Goal: Task Accomplishment & Management: Manage account settings

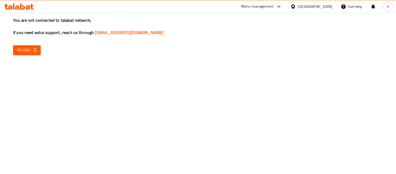
click at [25, 49] on span "Reload" at bounding box center [26, 50] width 19 height 7
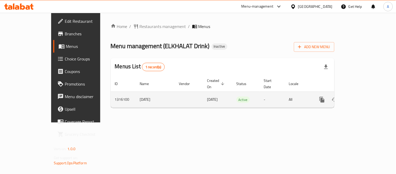
click at [362, 97] on icon "enhanced table" at bounding box center [359, 99] width 5 height 5
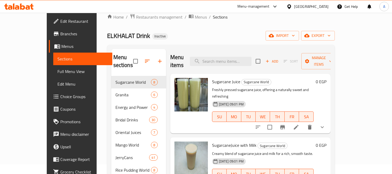
scroll to position [9, 0]
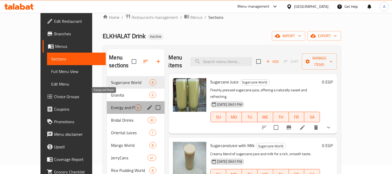
click at [111, 104] on span "Energy and Power" at bounding box center [123, 107] width 24 height 6
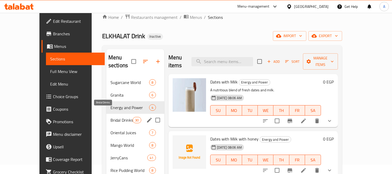
click at [110, 117] on span "Bridal Drinks" at bounding box center [121, 120] width 22 height 6
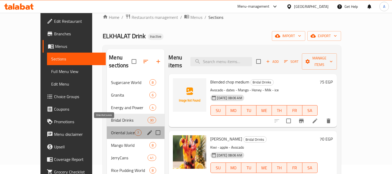
click at [111, 129] on span "Oriental Juices" at bounding box center [123, 132] width 24 height 6
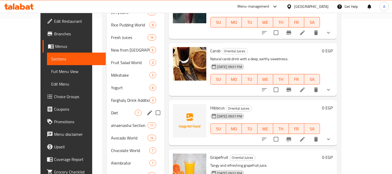
scroll to position [184, 0]
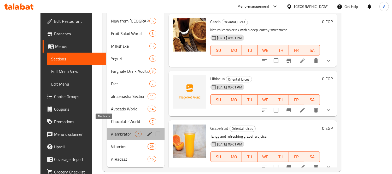
click at [111, 131] on span "Alembrator" at bounding box center [123, 134] width 24 height 6
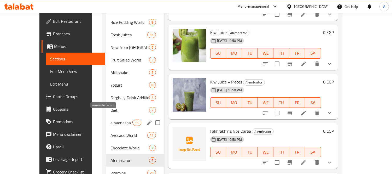
scroll to position [184, 0]
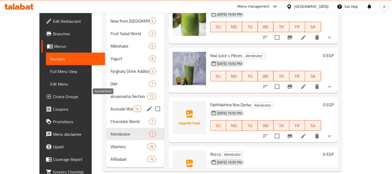
click at [110, 105] on span "Avocado World" at bounding box center [121, 108] width 22 height 6
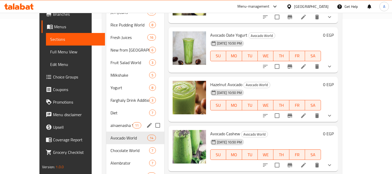
scroll to position [184, 0]
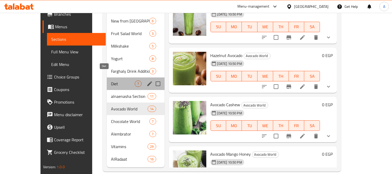
click at [111, 80] on span "Diet" at bounding box center [123, 83] width 24 height 6
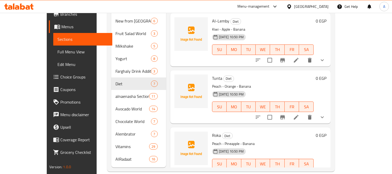
scroll to position [128, 0]
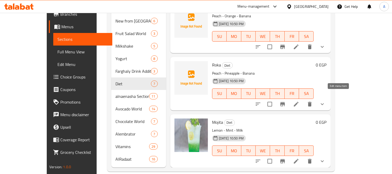
click at [298, 102] on icon at bounding box center [296, 104] width 5 height 5
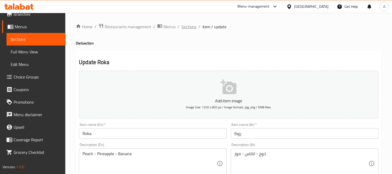
click at [190, 30] on span "Sections" at bounding box center [188, 27] width 15 height 6
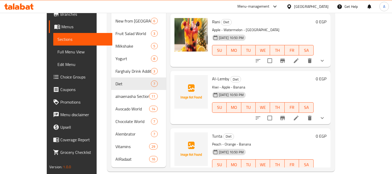
scroll to position [38, 0]
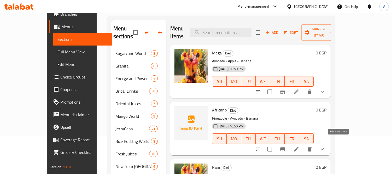
click at [299, 146] on icon at bounding box center [296, 149] width 6 height 6
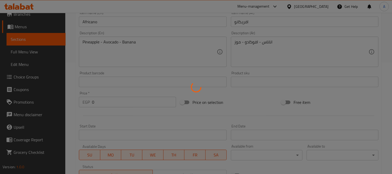
scroll to position [27, 0]
